Goal: Task Accomplishment & Management: Manage account settings

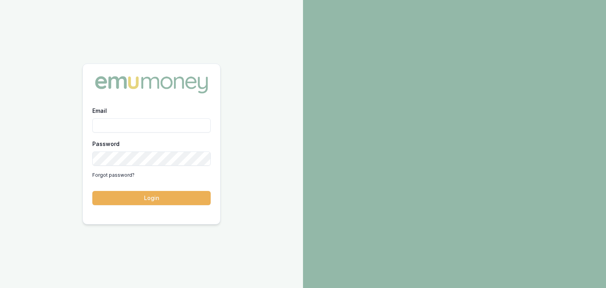
drag, startPoint x: 0, startPoint y: 0, endPoint x: 115, endPoint y: 129, distance: 172.4
click at [115, 129] on input "Email" at bounding box center [151, 125] width 118 height 14
type input "[EMAIL_ADDRESS][PERSON_NAME][DOMAIN_NAME]"
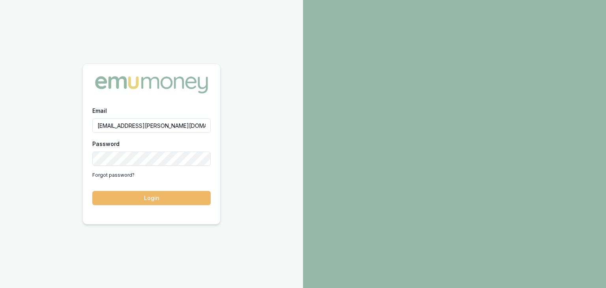
click at [147, 200] on button "Login" at bounding box center [151, 198] width 118 height 14
